Goal: Information Seeking & Learning: Learn about a topic

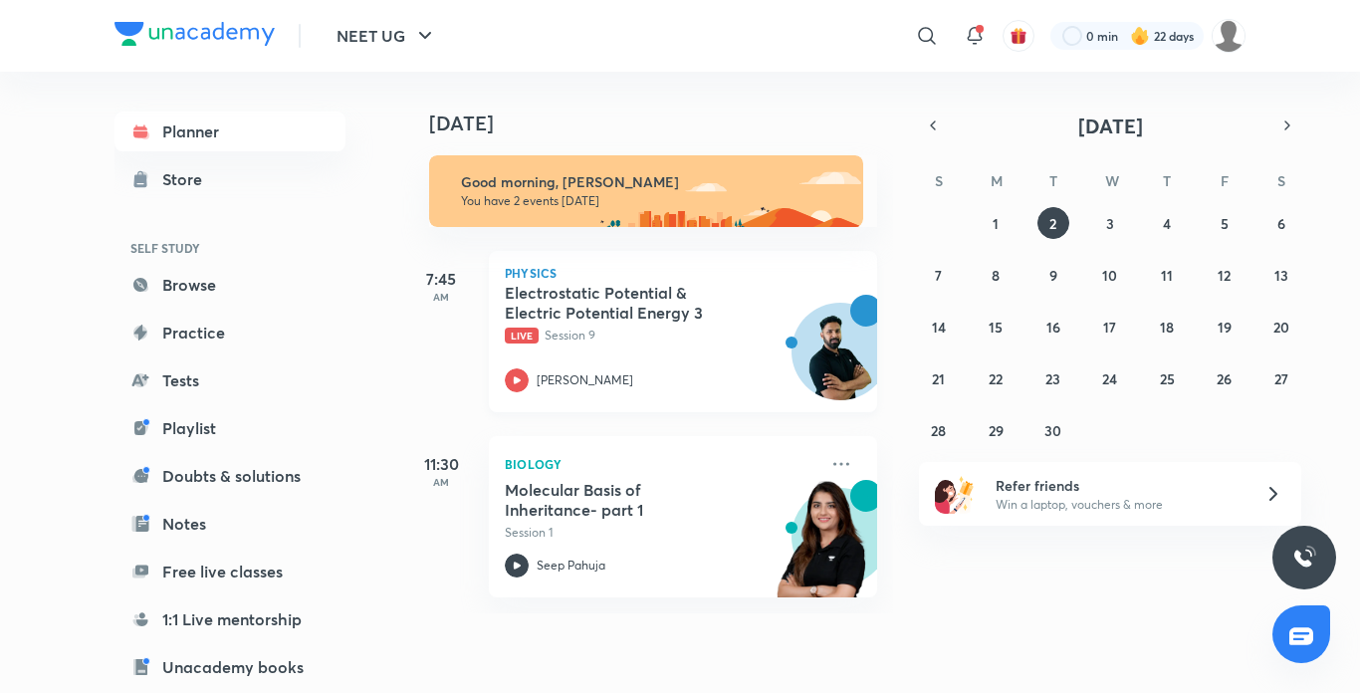
click at [510, 372] on icon at bounding box center [517, 380] width 24 height 24
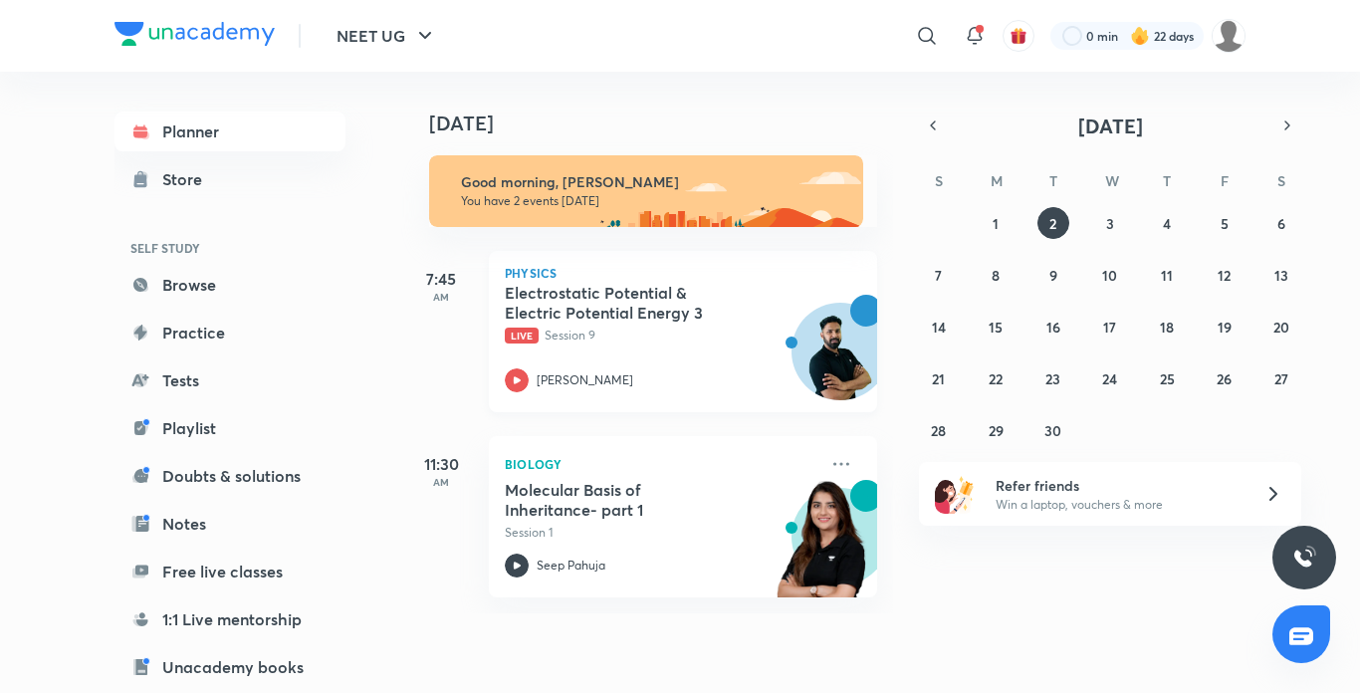
click at [510, 372] on icon at bounding box center [517, 380] width 24 height 24
drag, startPoint x: 510, startPoint y: 372, endPoint x: 510, endPoint y: 320, distance: 51.8
click at [510, 336] on div "Electrostatic Potential & Electric Potential Energy 3 Live Session 9 Anupam Upa…" at bounding box center [661, 337] width 313 height 109
click at [510, 320] on h5 "Electrostatic Potential & Electric Potential Energy 3" at bounding box center [629, 303] width 248 height 40
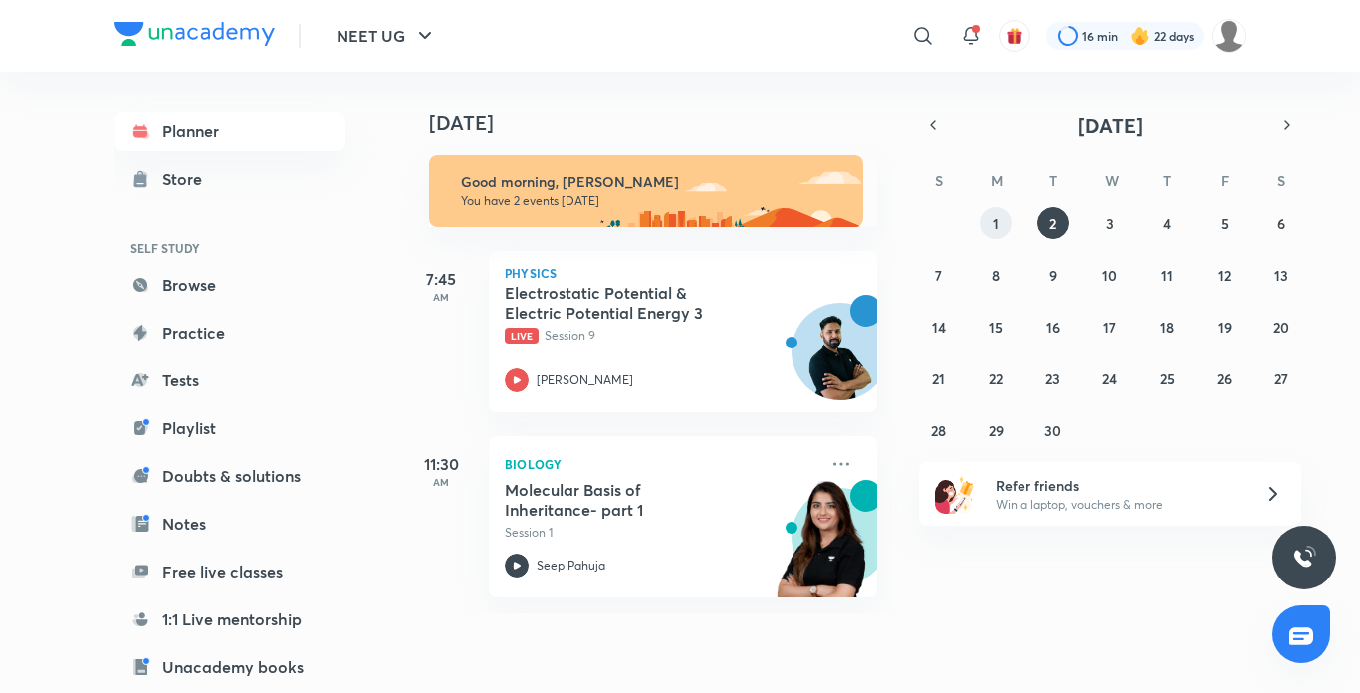
click at [988, 228] on button "1" at bounding box center [995, 223] width 32 height 32
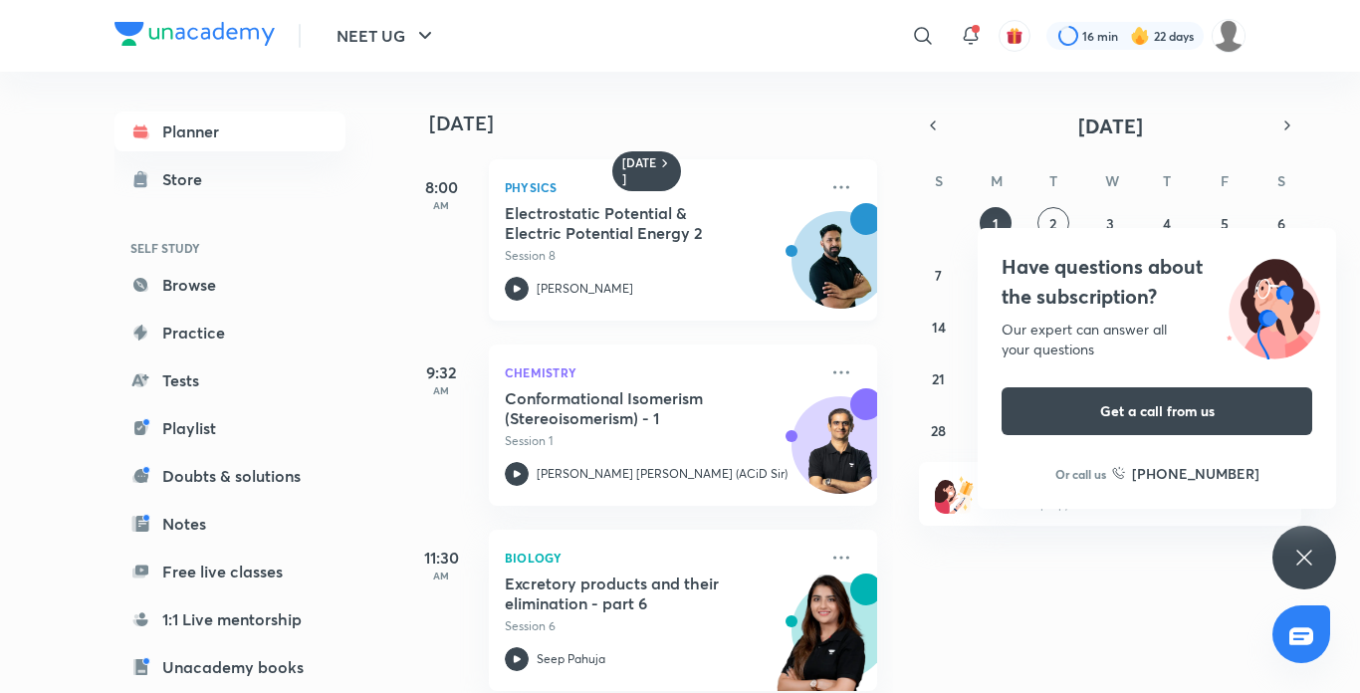
click at [521, 289] on icon at bounding box center [517, 288] width 7 height 7
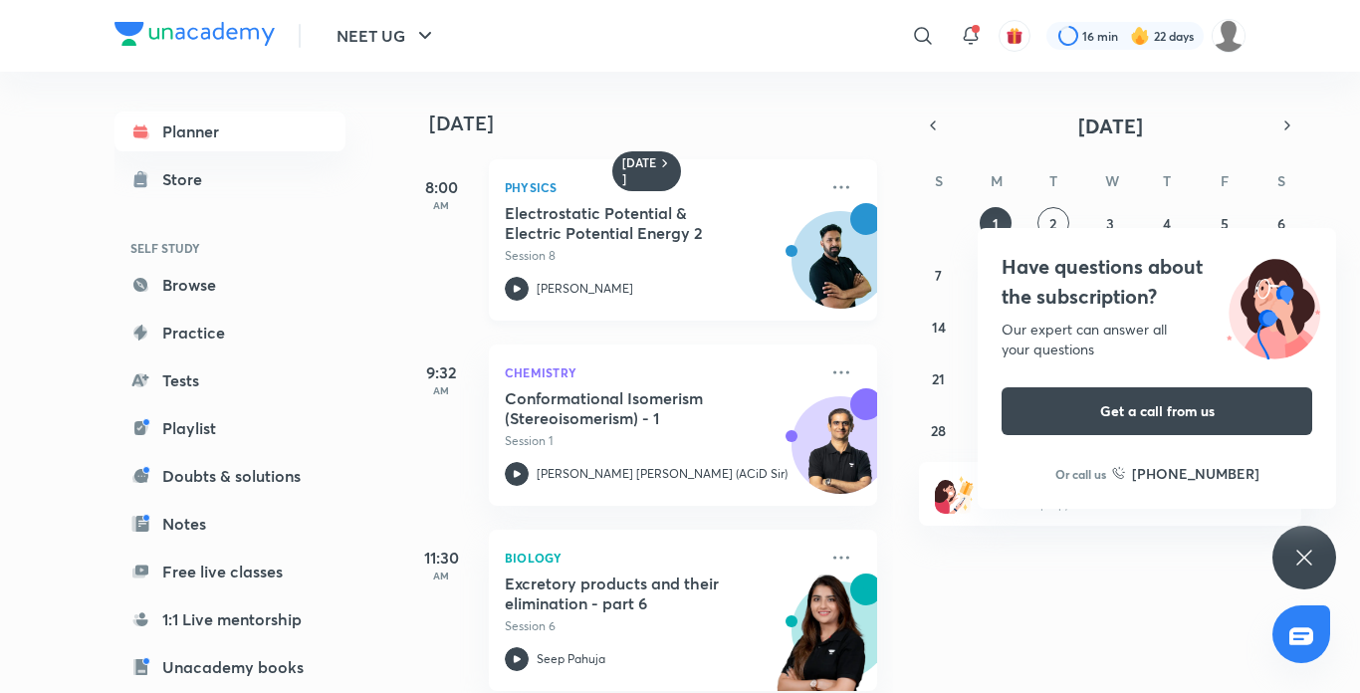
click at [521, 289] on icon at bounding box center [517, 288] width 7 height 7
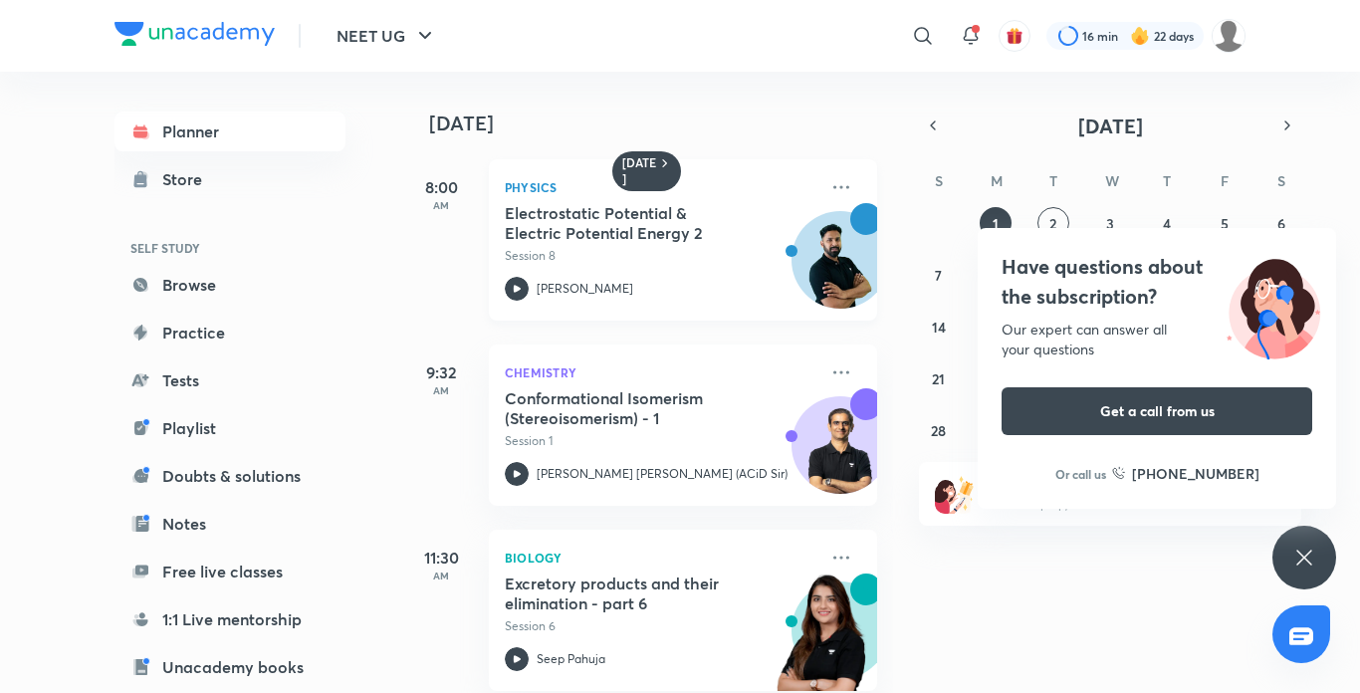
click at [521, 289] on icon at bounding box center [517, 288] width 7 height 7
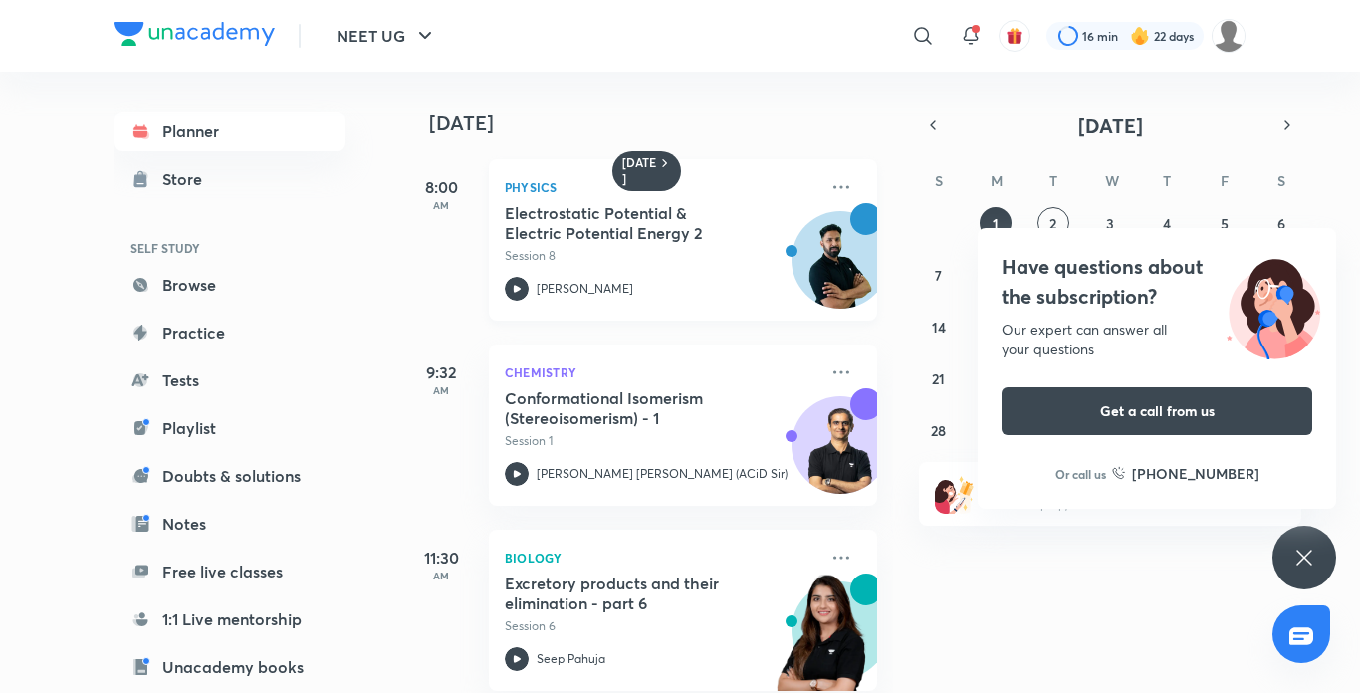
click at [521, 289] on icon at bounding box center [517, 288] width 7 height 7
click at [521, 237] on iframe at bounding box center [680, 346] width 1360 height 693
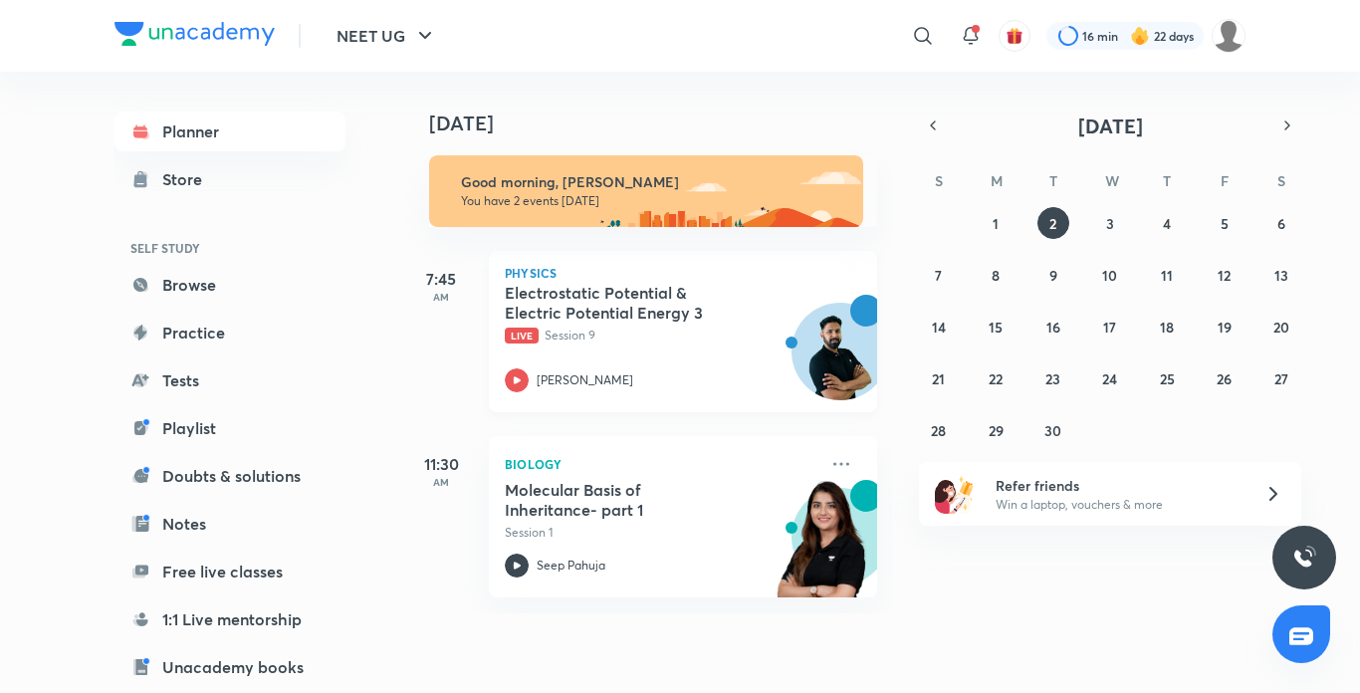
click at [520, 382] on icon at bounding box center [517, 380] width 24 height 24
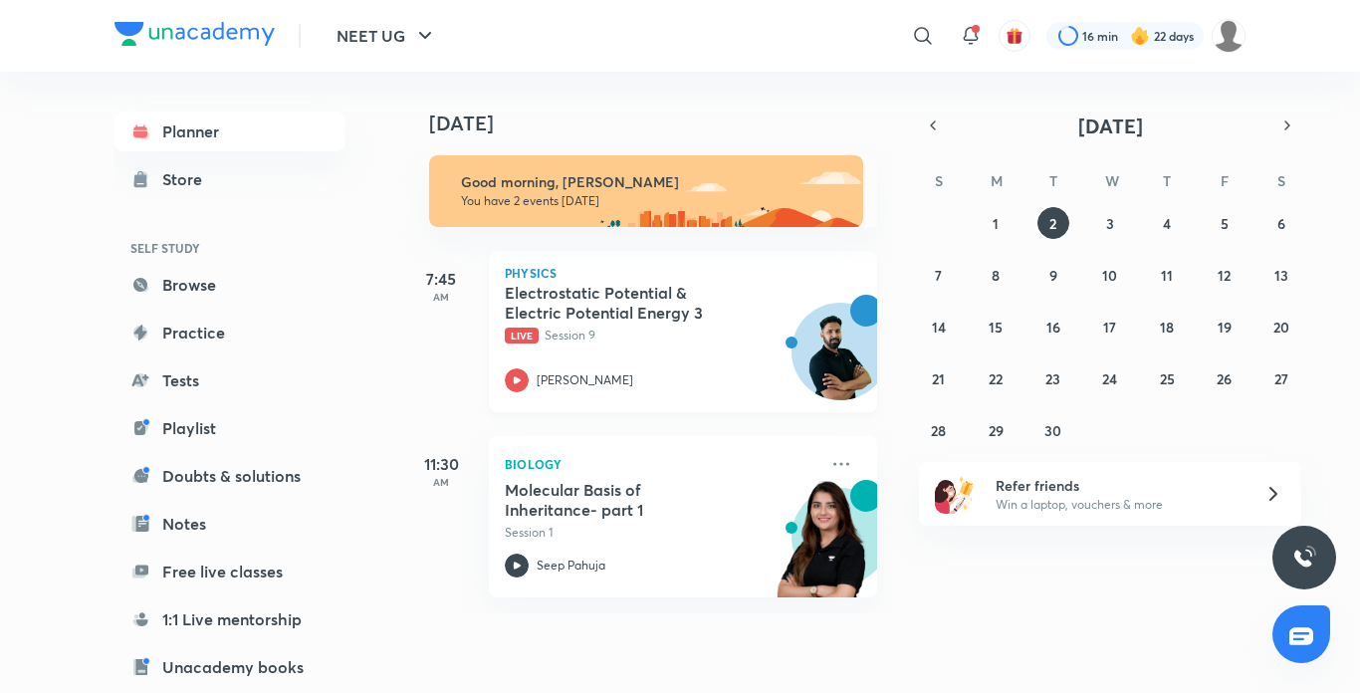
click at [520, 382] on icon at bounding box center [517, 380] width 24 height 24
